Goal: Transaction & Acquisition: Purchase product/service

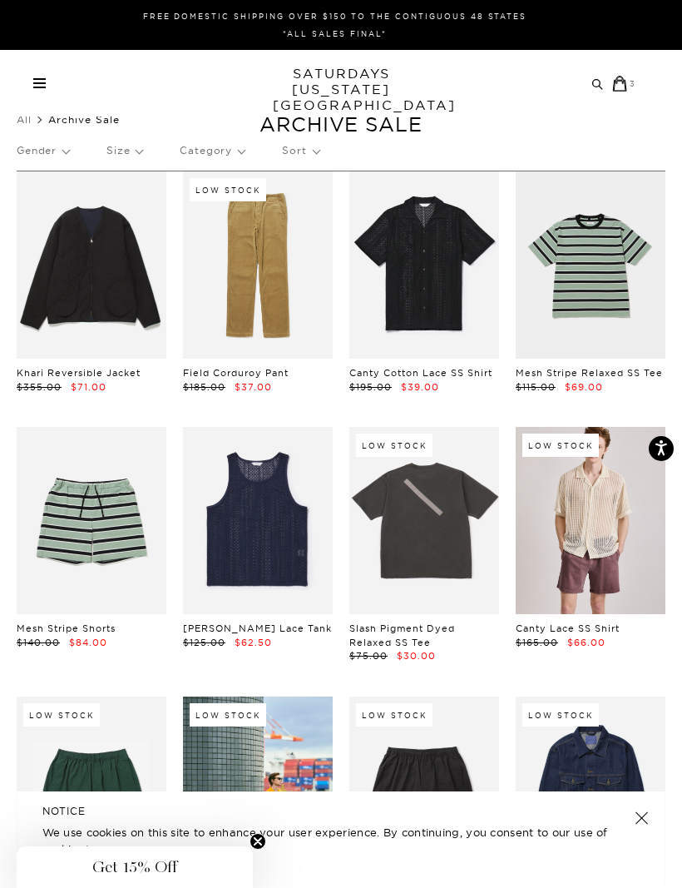
click at [613, 80] on icon at bounding box center [620, 84] width 17 height 16
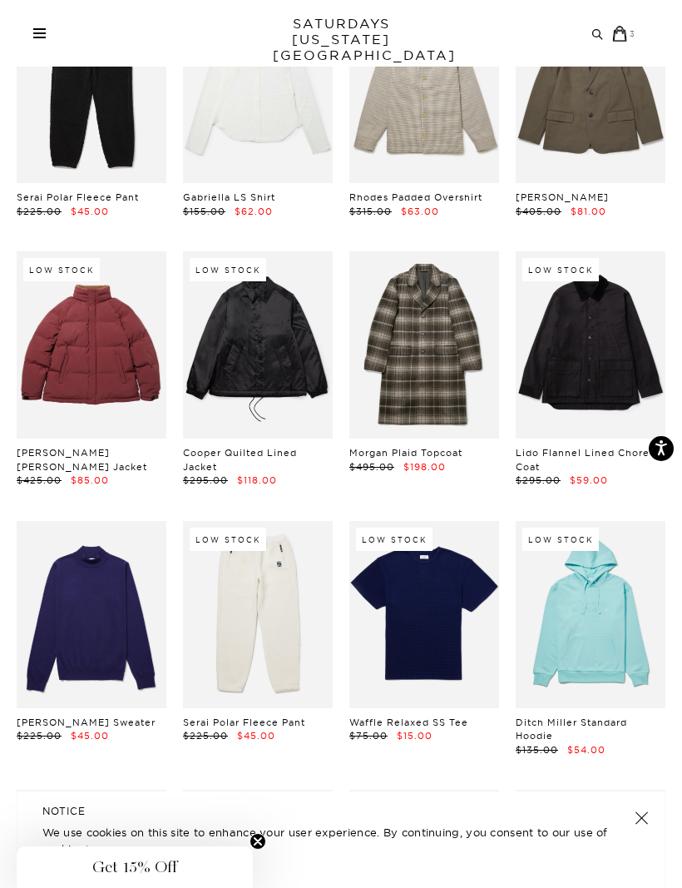
scroll to position [8512, 0]
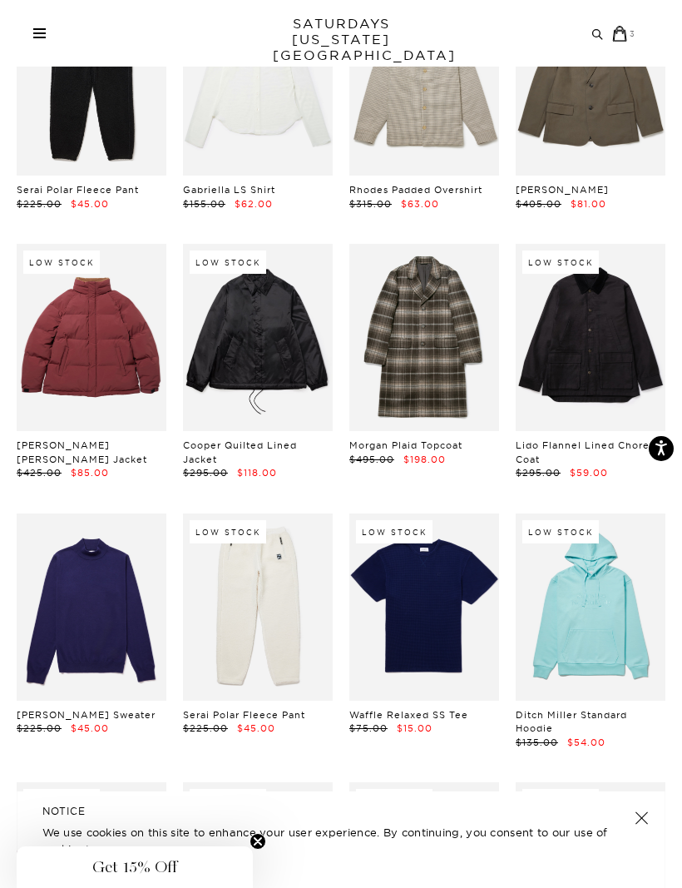
click at [72, 515] on link at bounding box center [92, 606] width 150 height 187
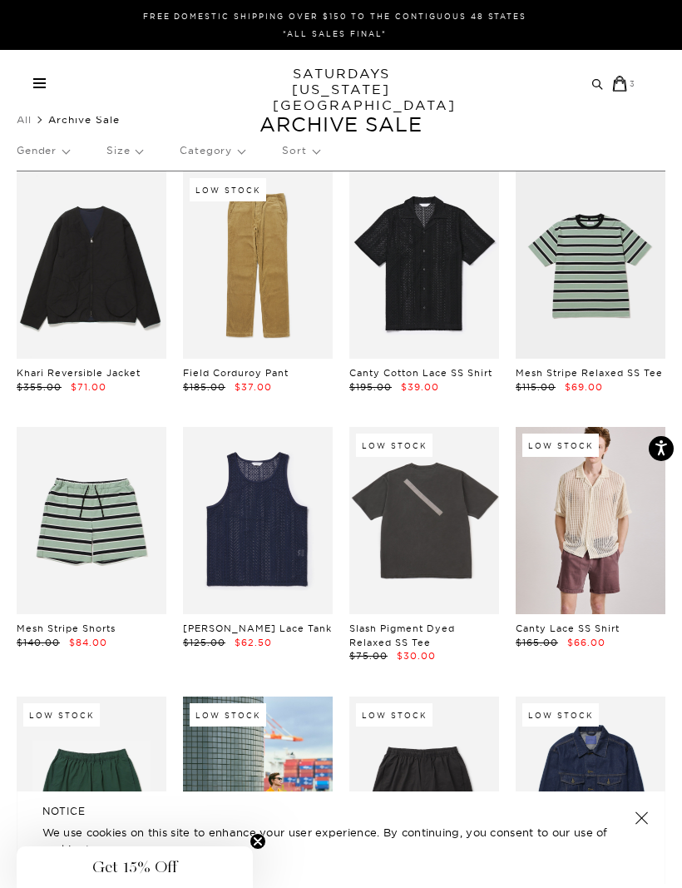
scroll to position [8566, 0]
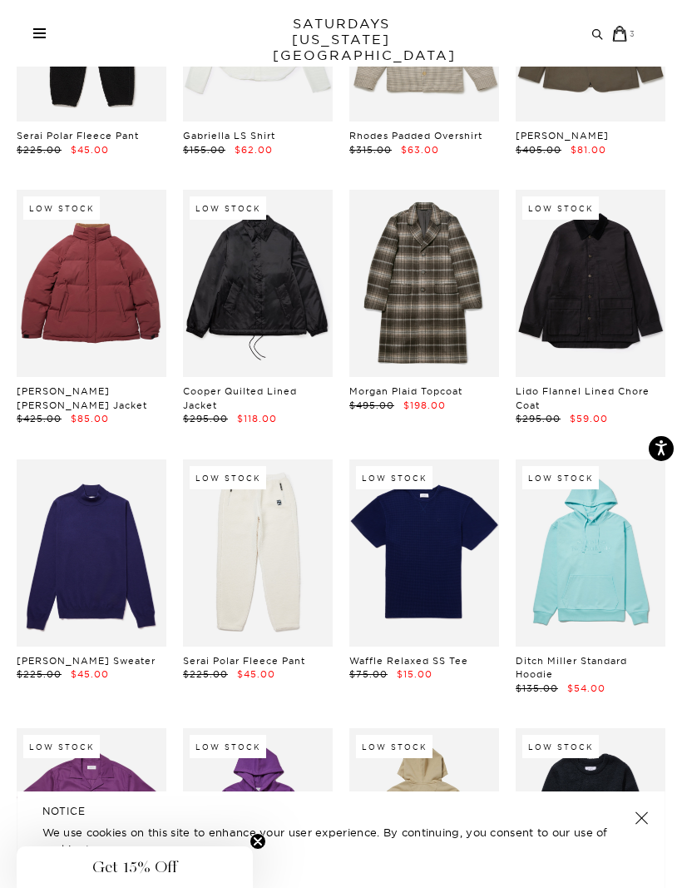
click at [70, 459] on link at bounding box center [92, 552] width 150 height 187
click at [96, 459] on link at bounding box center [92, 552] width 150 height 187
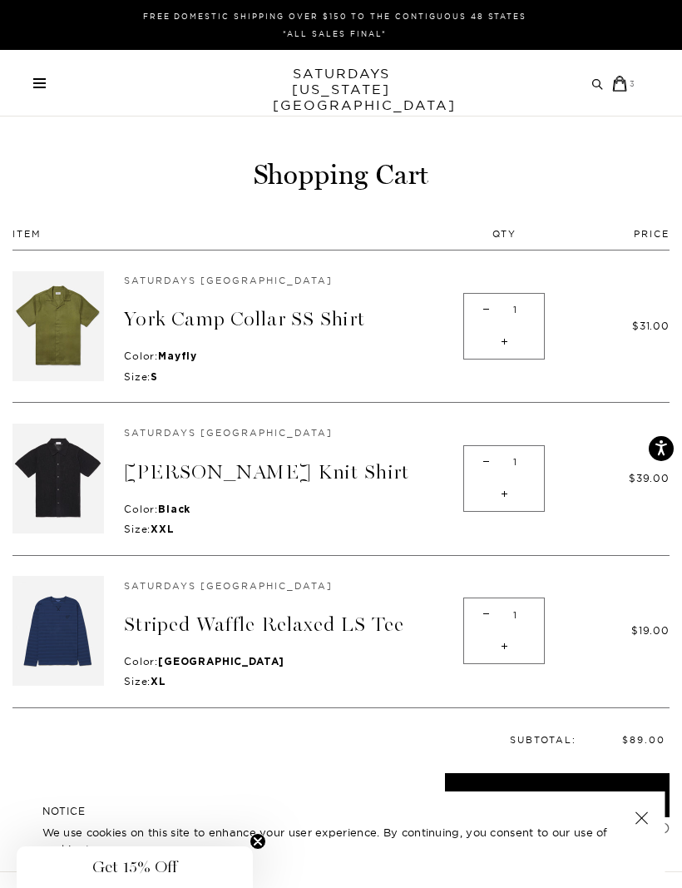
click at [47, 77] on div "Archive Sale Men's Tees Shirts Shorts Swim Knitwear Pants Sweats" at bounding box center [334, 84] width 603 height 16
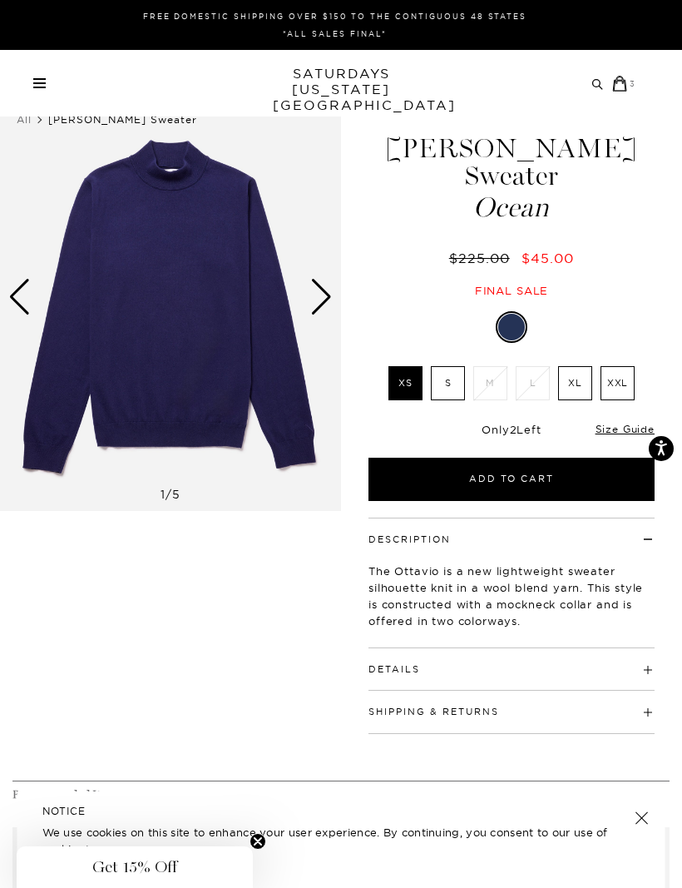
click at [112, 324] on img at bounding box center [170, 297] width 341 height 427
click at [396, 665] on button "Details" at bounding box center [395, 669] width 52 height 9
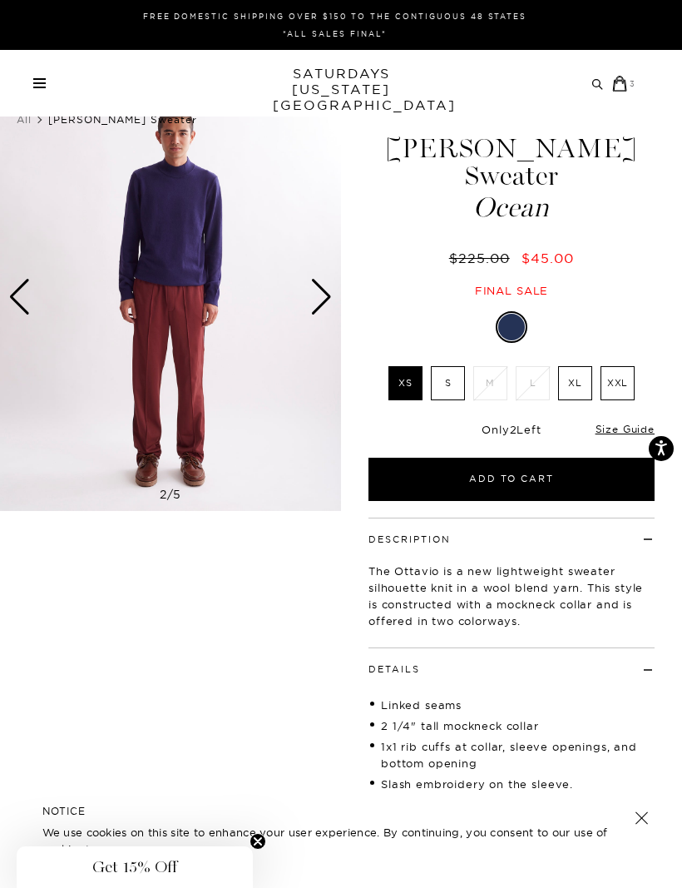
click at [148, 309] on img at bounding box center [170, 297] width 341 height 427
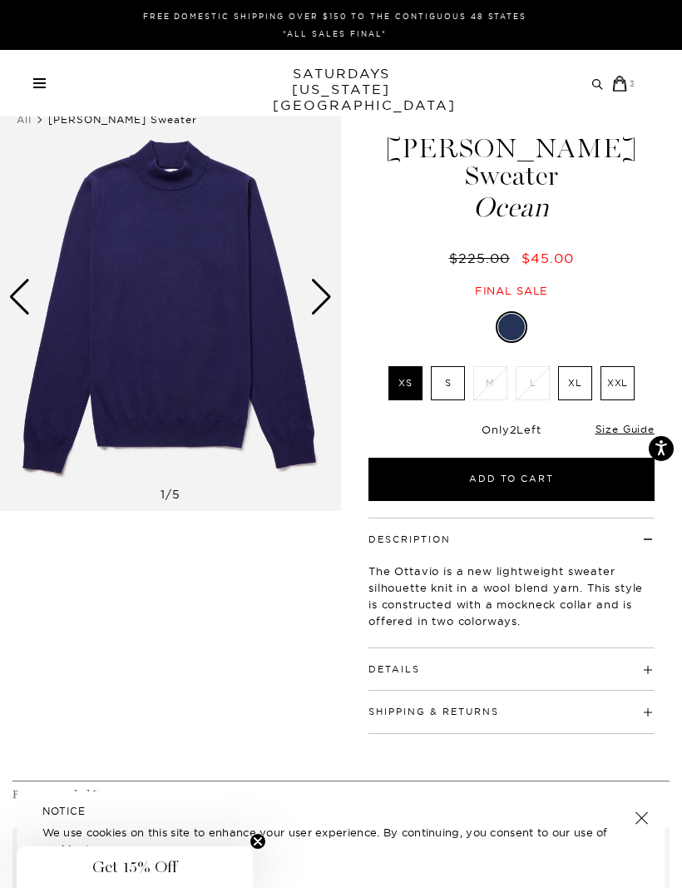
click at [398, 665] on button "Details" at bounding box center [395, 669] width 52 height 9
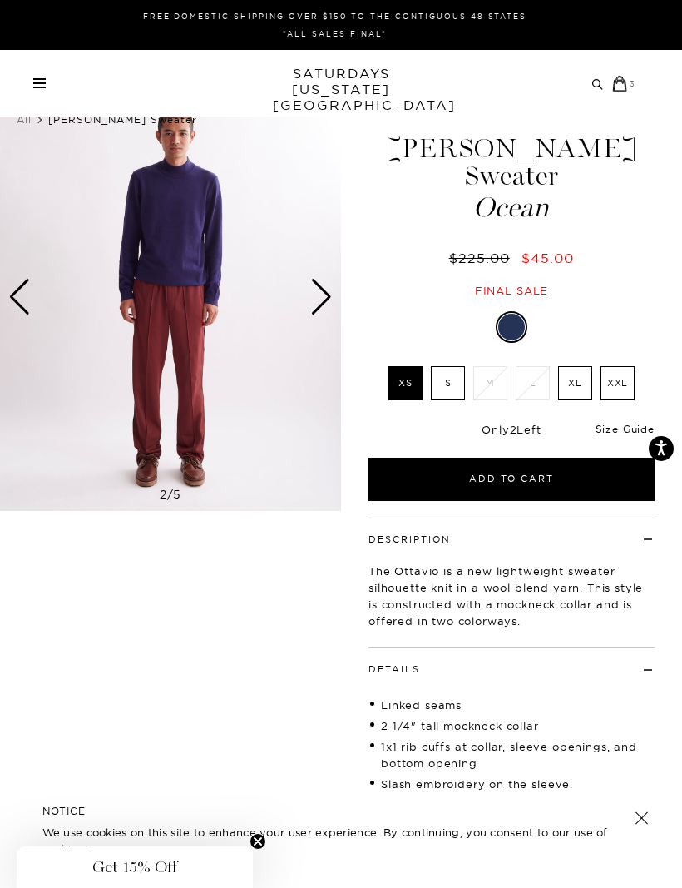
click at [134, 270] on img at bounding box center [170, 297] width 341 height 427
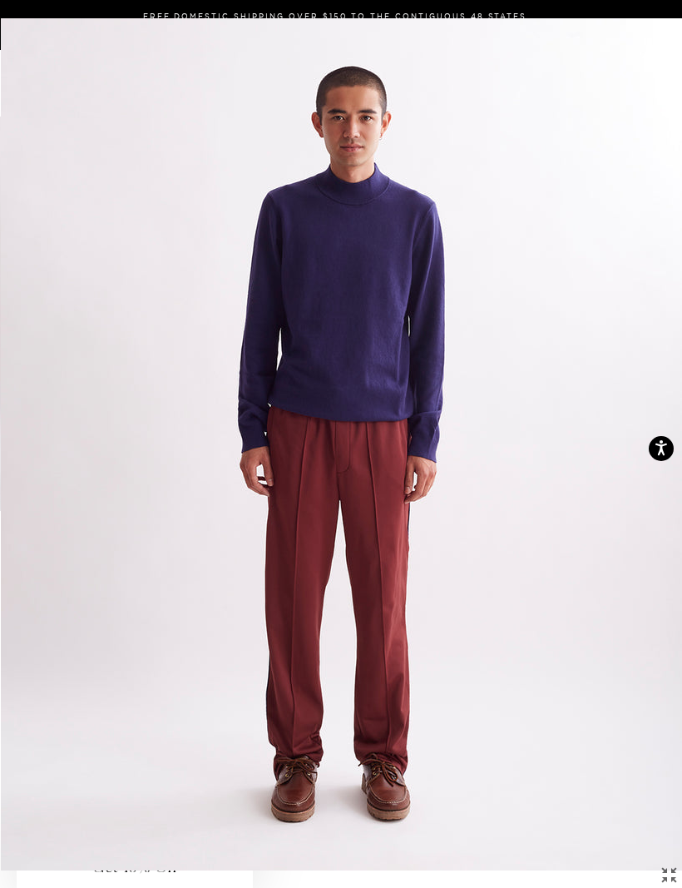
click at [294, 299] on img at bounding box center [341, 444] width 681 height 852
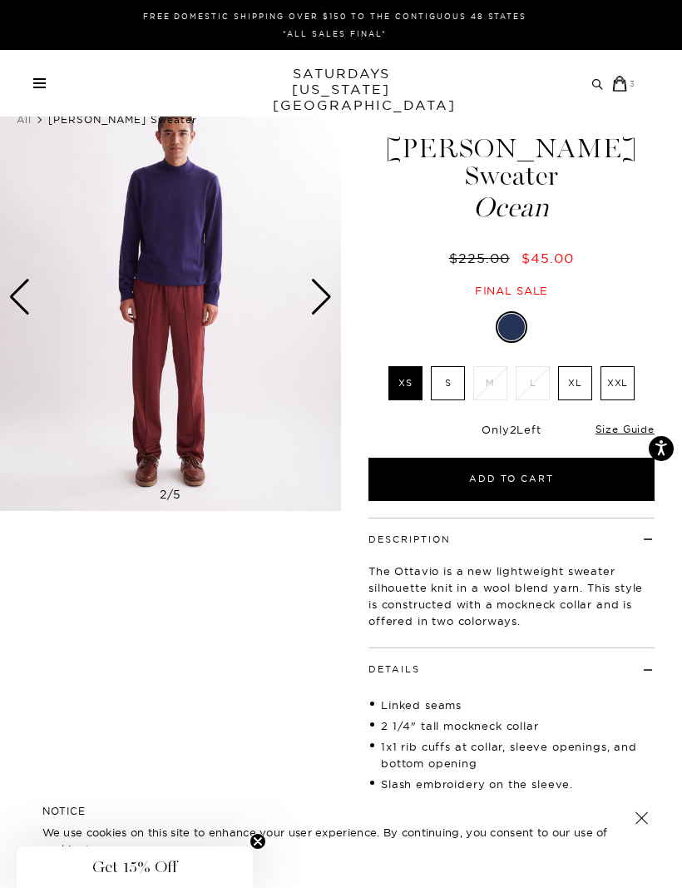
click at [162, 296] on img at bounding box center [170, 297] width 341 height 427
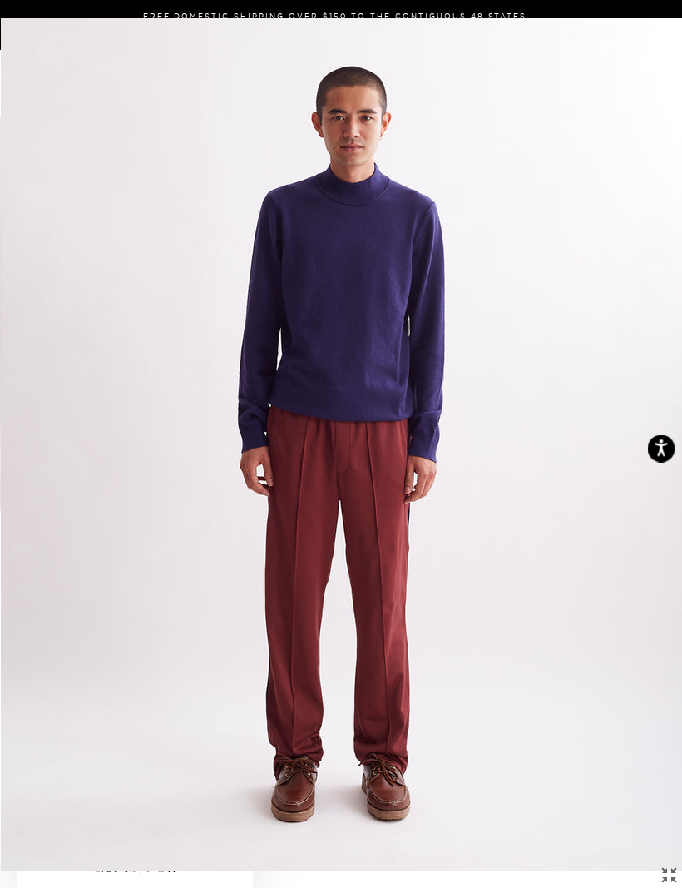
click at [655, 456] on icon "Open accessiBe: accessibility options, statement and help" at bounding box center [661, 447] width 13 height 17
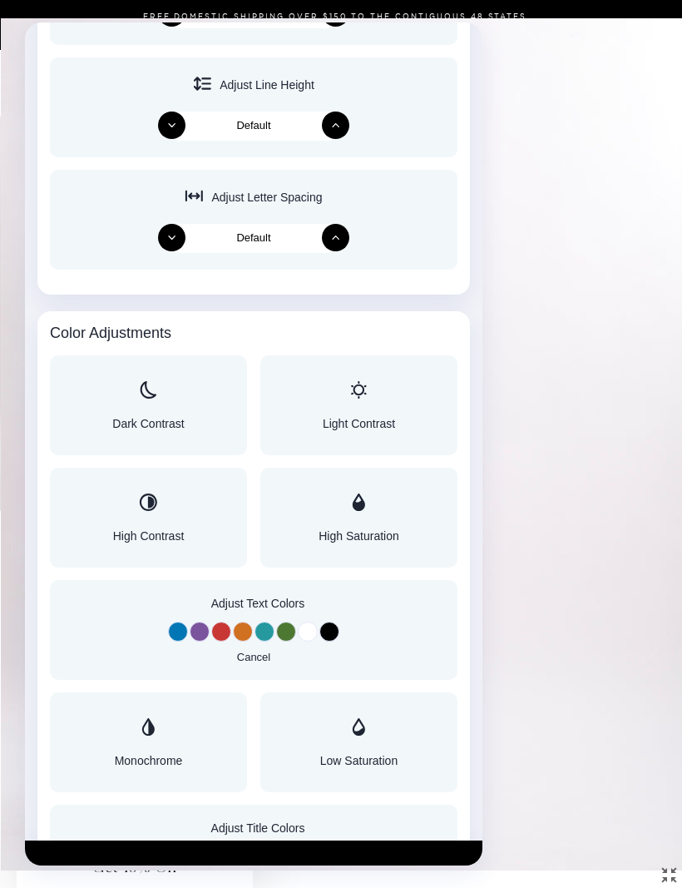
scroll to position [1264, 0]
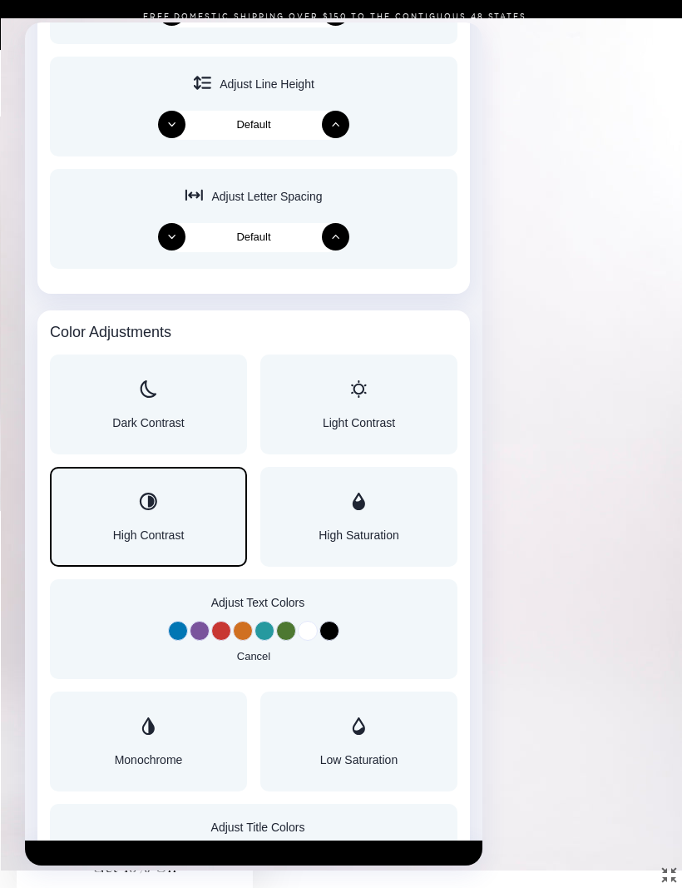
click at [156, 496] on icon "Accessibility Adjustments" at bounding box center [148, 500] width 17 height 17
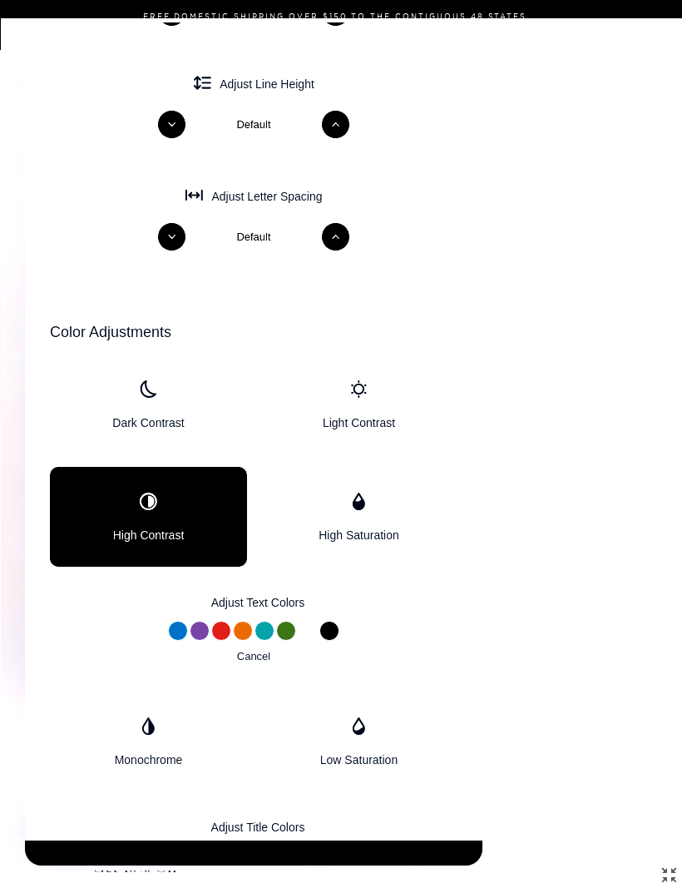
click at [141, 492] on icon "Accessibility Adjustments" at bounding box center [148, 500] width 18 height 17
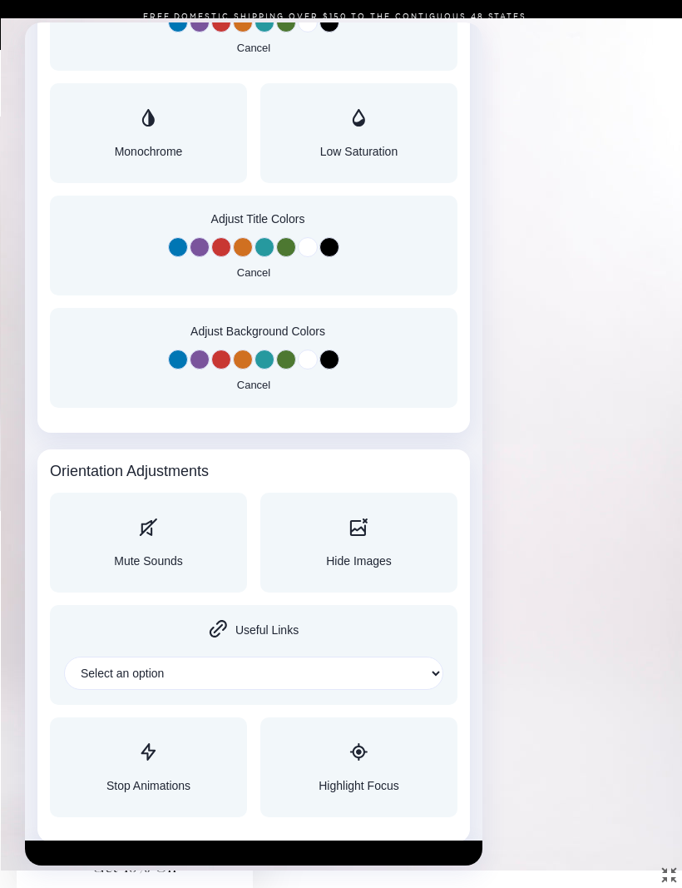
scroll to position [1870, 0]
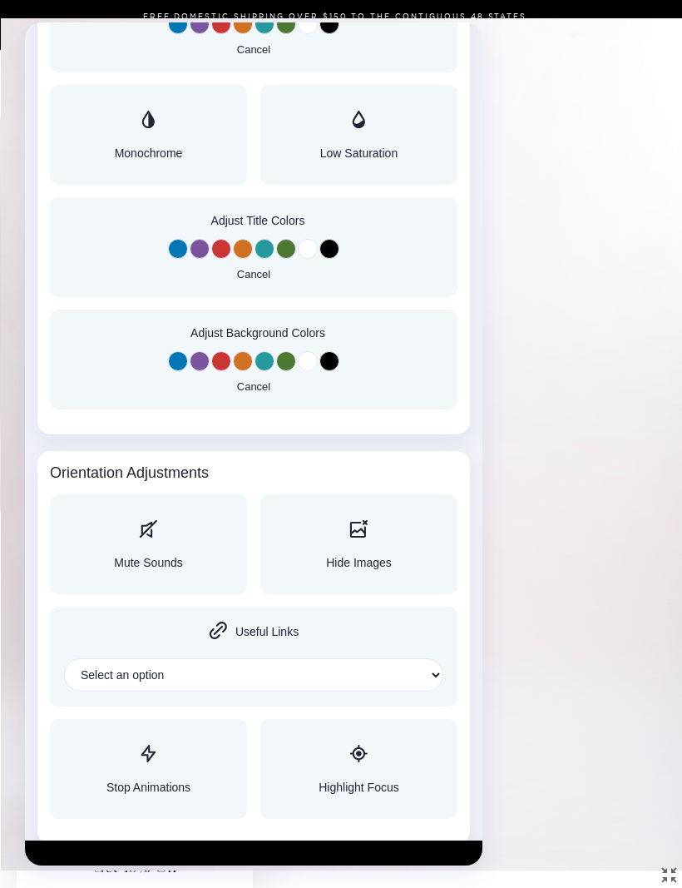
click at [343, 754] on div "Accessibility Adjustments" at bounding box center [359, 755] width 81 height 20
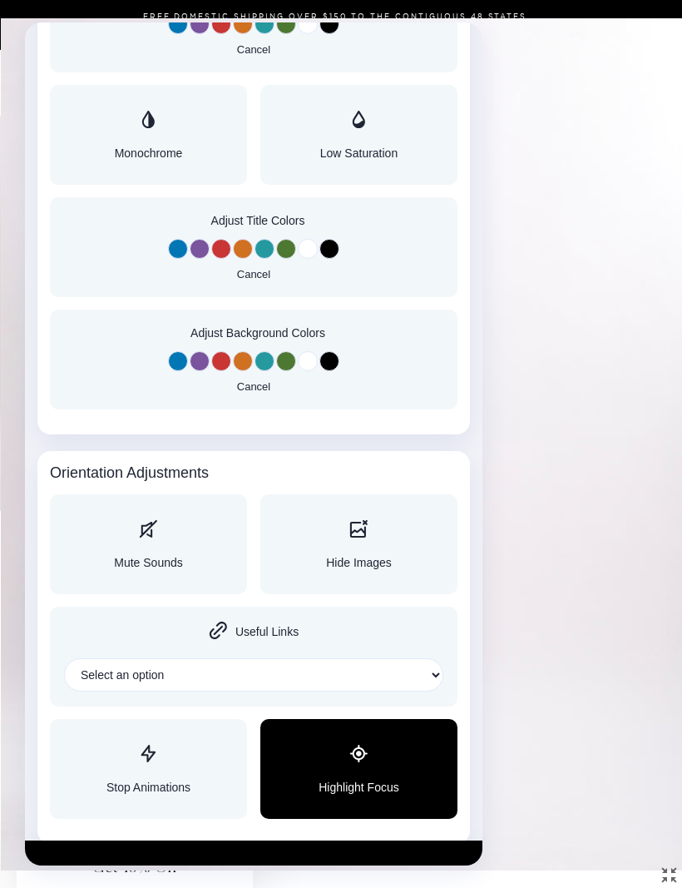
click at [608, 428] on div at bounding box center [341, 444] width 682 height 888
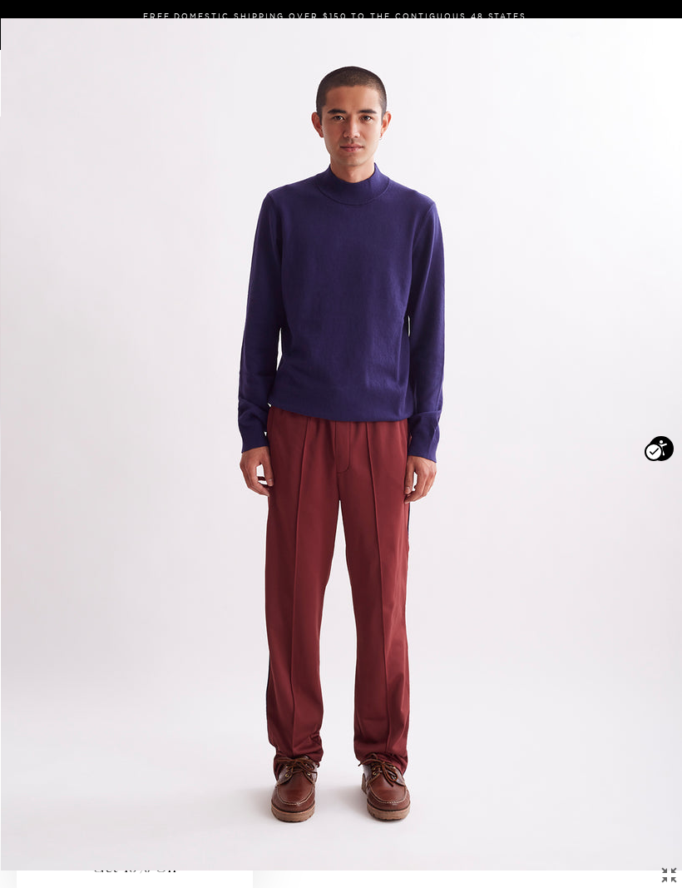
scroll to position [0, 0]
click at [302, 323] on img at bounding box center [341, 444] width 681 height 852
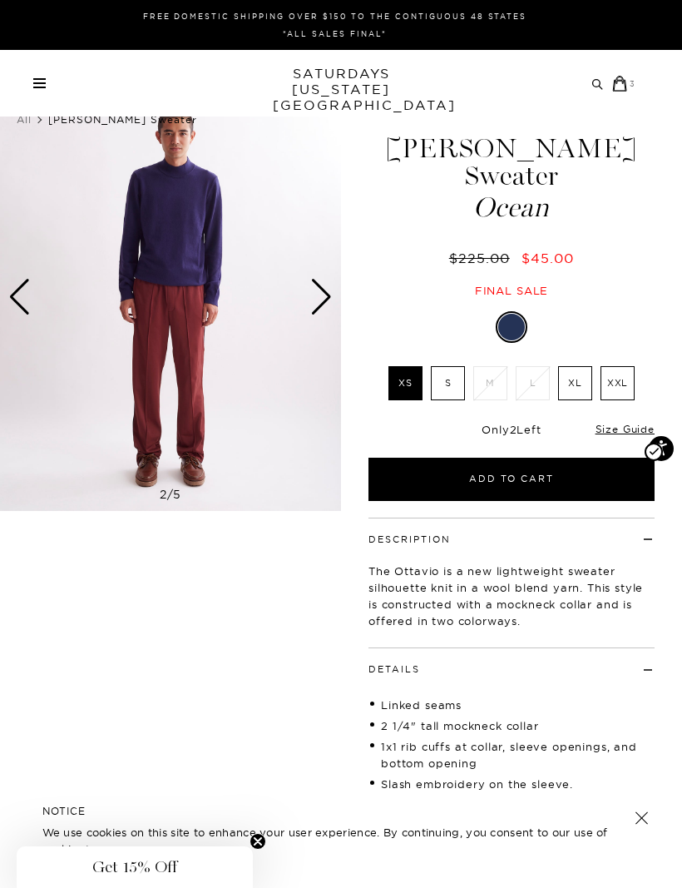
click at [187, 316] on img at bounding box center [170, 297] width 341 height 427
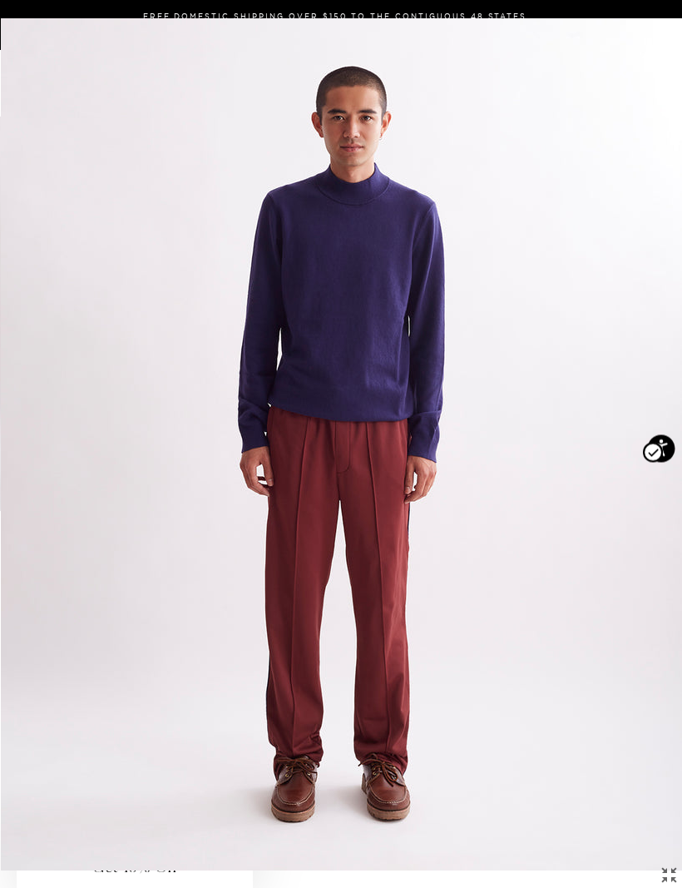
click at [668, 452] on icon "Open accessiBe: accessibility options, statement and help" at bounding box center [661, 447] width 13 height 17
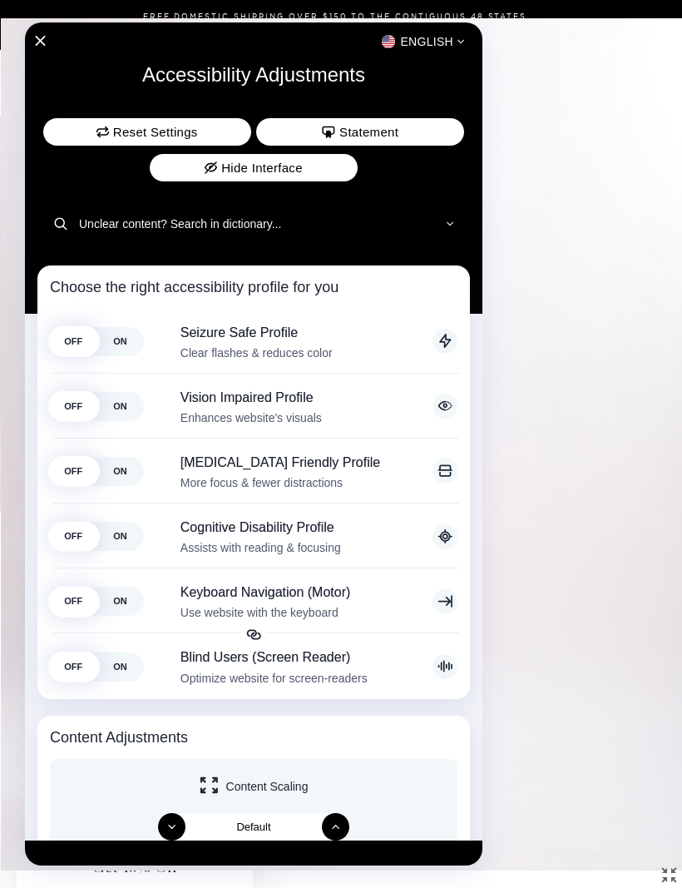
click at [631, 443] on div at bounding box center [341, 444] width 682 height 888
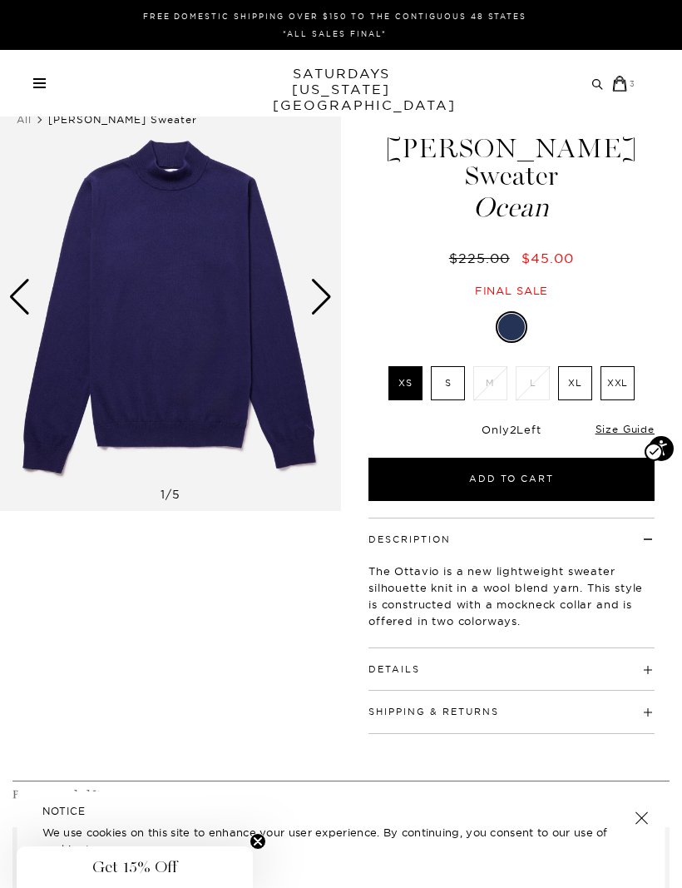
click at [522, 458] on button "Add to Cart" at bounding box center [512, 479] width 286 height 43
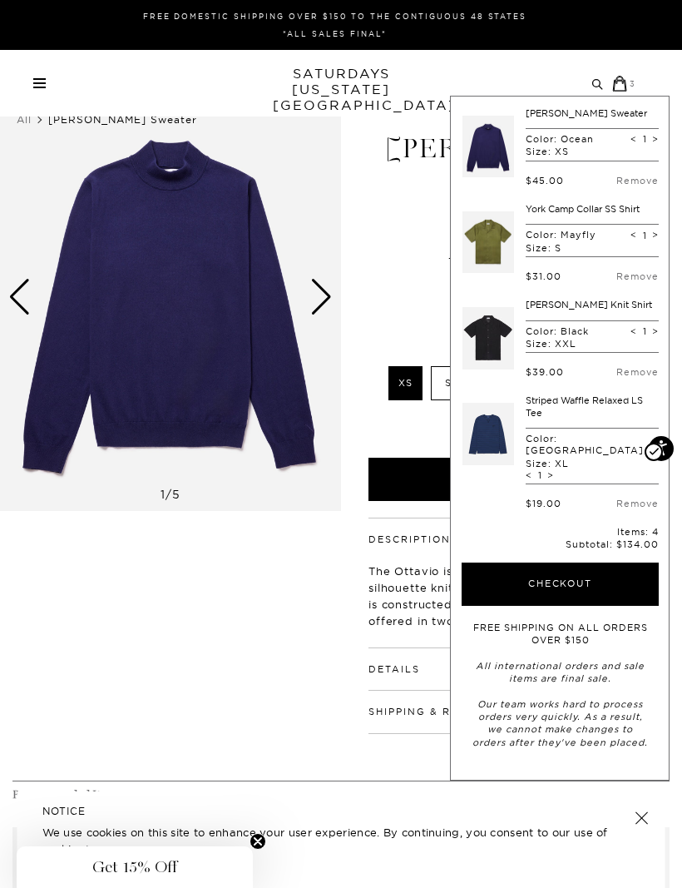
click at [493, 496] on form "[PERSON_NAME] Sweater Color: Ocean Size: XS < 1 > $45.00 Remove York Camp Colla…" at bounding box center [560, 427] width 197 height 641
click at [634, 497] on link "Remove" at bounding box center [637, 503] width 42 height 12
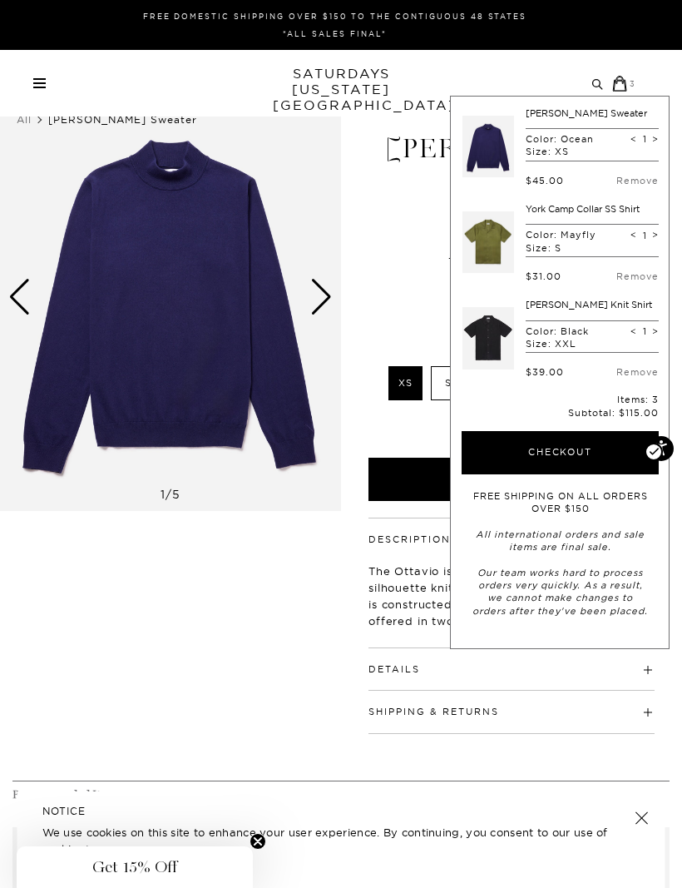
click at [626, 482] on form "[PERSON_NAME] Sweater Color: Ocean Size: XS < 1 > $45.00 Remove York Camp Colla…" at bounding box center [560, 362] width 197 height 510
click at [627, 368] on link "Remove" at bounding box center [637, 372] width 42 height 12
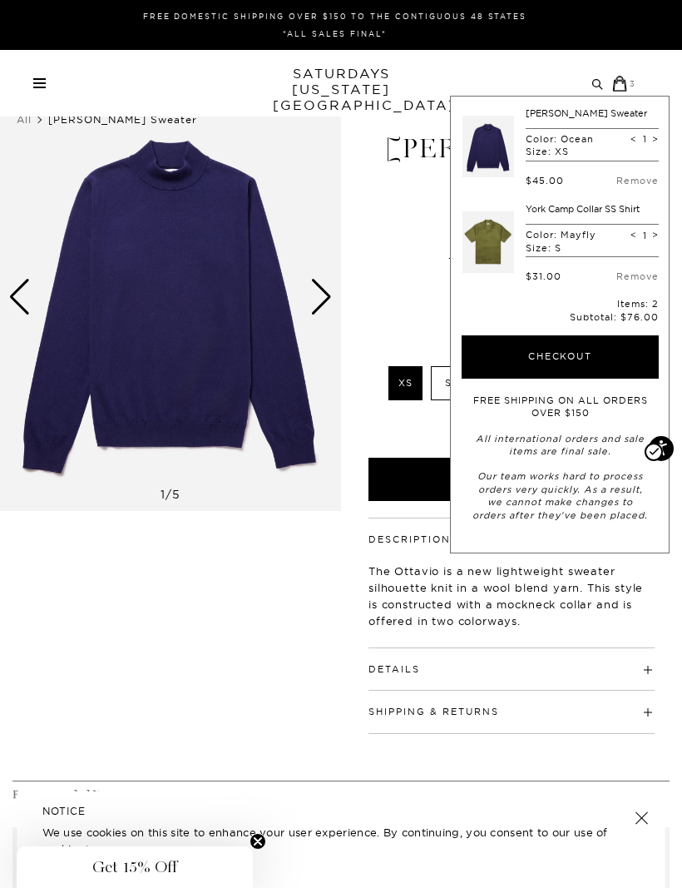
click at [633, 276] on link "Remove" at bounding box center [637, 276] width 42 height 12
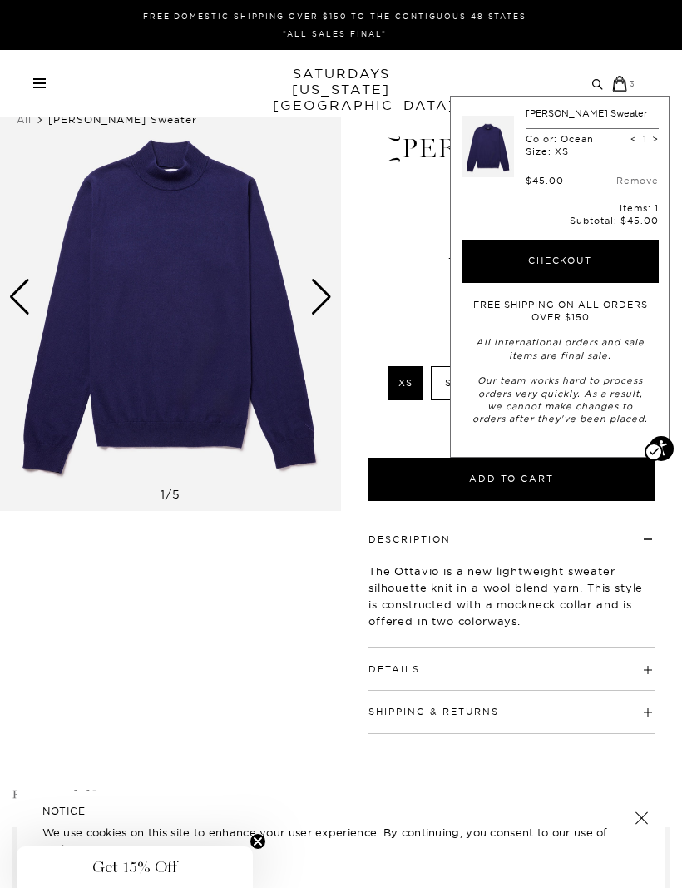
click at [634, 175] on link "Remove" at bounding box center [637, 181] width 42 height 12
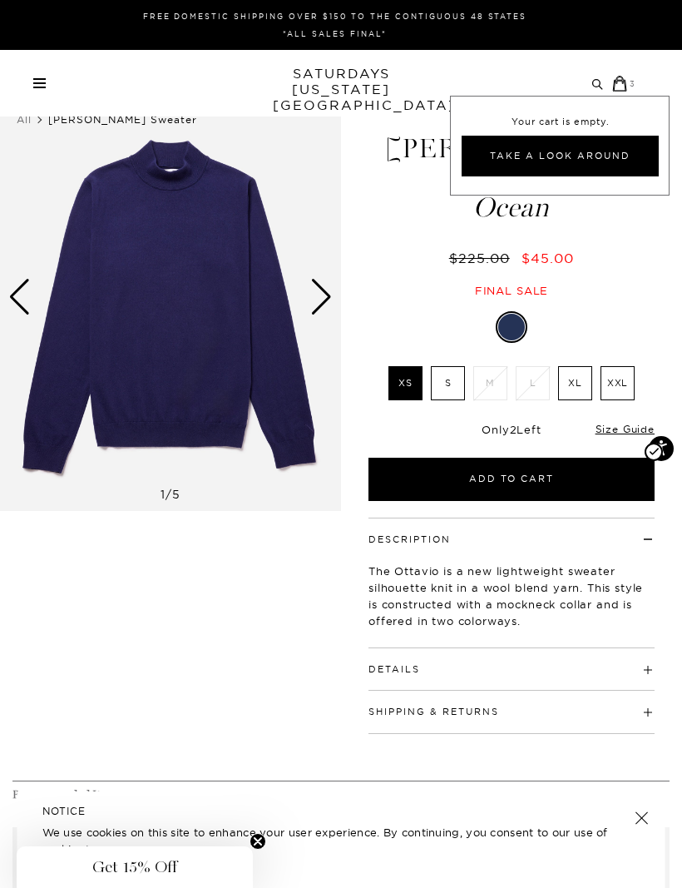
click at [574, 366] on label "XL" at bounding box center [575, 383] width 34 height 34
click at [0, 0] on input "XL" at bounding box center [0, 0] width 0 height 0
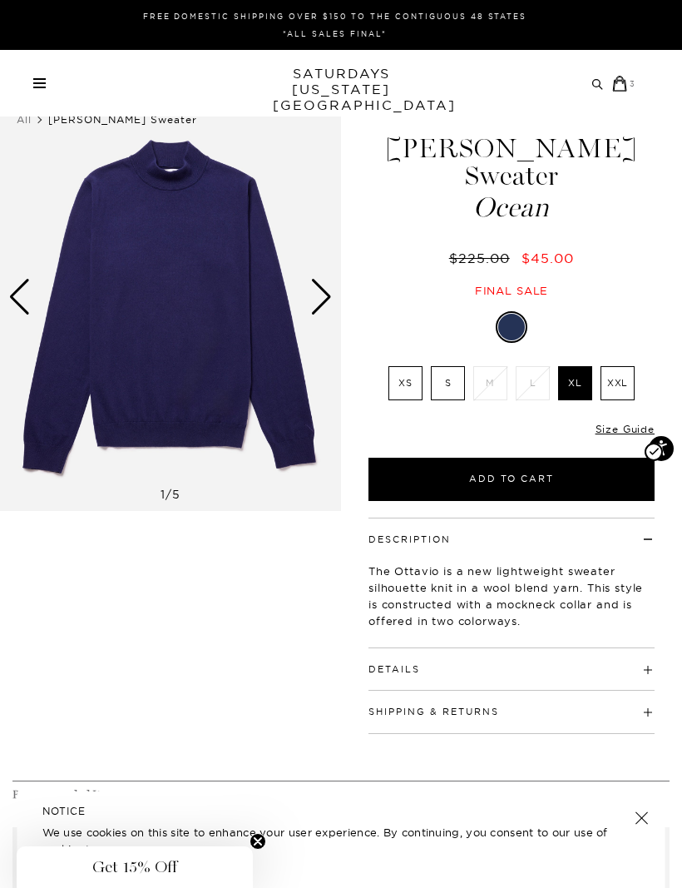
click at [487, 458] on button "Add to Cart" at bounding box center [512, 479] width 286 height 43
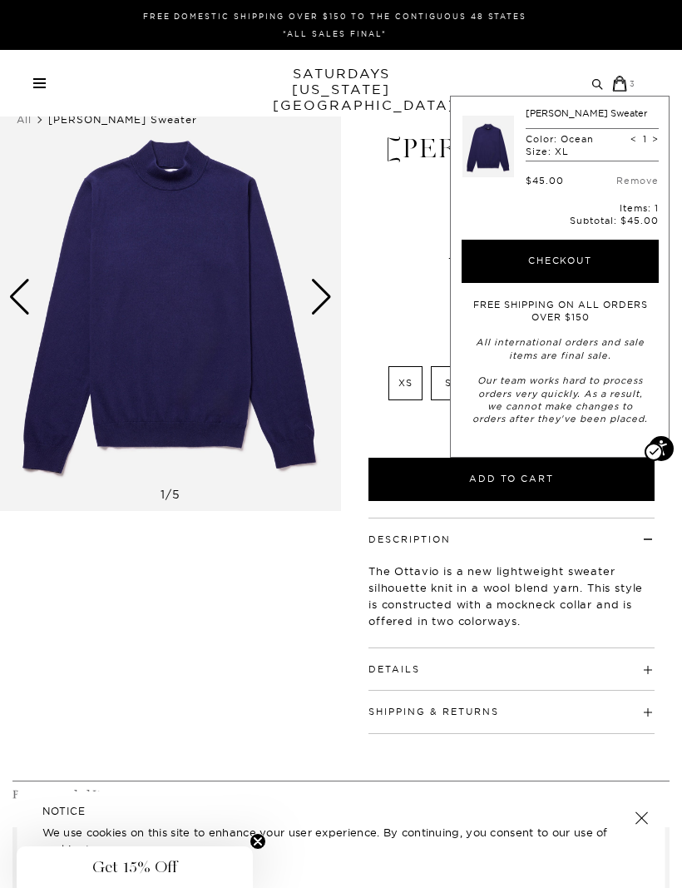
click at [514, 268] on button "Checkout" at bounding box center [560, 261] width 197 height 43
click at [382, 284] on div "Final sale" at bounding box center [511, 291] width 341 height 14
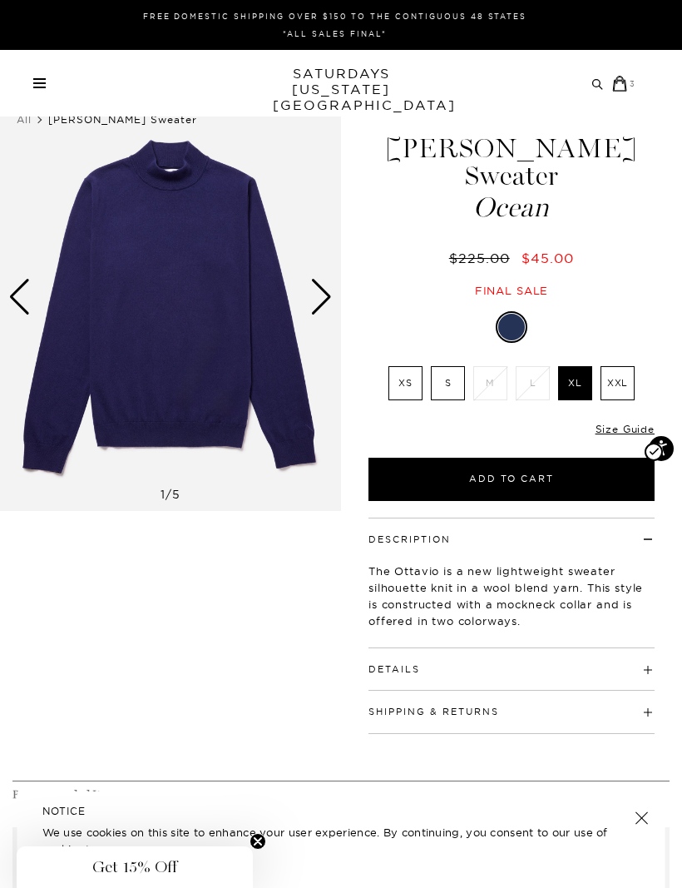
click at [606, 366] on label "XXL" at bounding box center [618, 383] width 34 height 34
click at [0, 0] on input "XXL" at bounding box center [0, 0] width 0 height 0
click at [453, 458] on button "Add to Cart" at bounding box center [512, 479] width 286 height 43
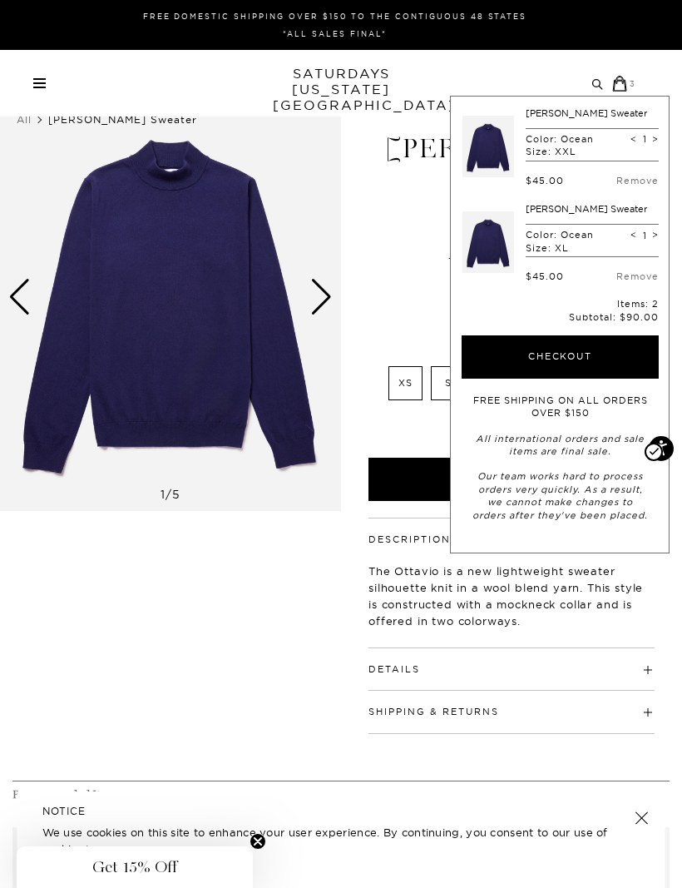
click at [626, 270] on link "Remove" at bounding box center [637, 276] width 42 height 12
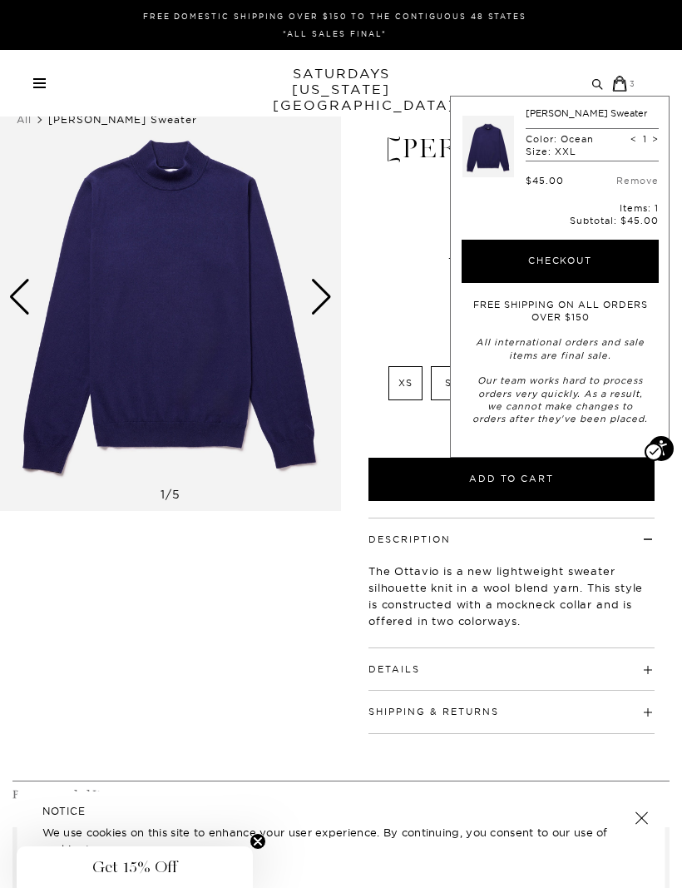
click at [520, 255] on button "Checkout" at bounding box center [560, 261] width 197 height 43
